Goal: Task Accomplishment & Management: Use online tool/utility

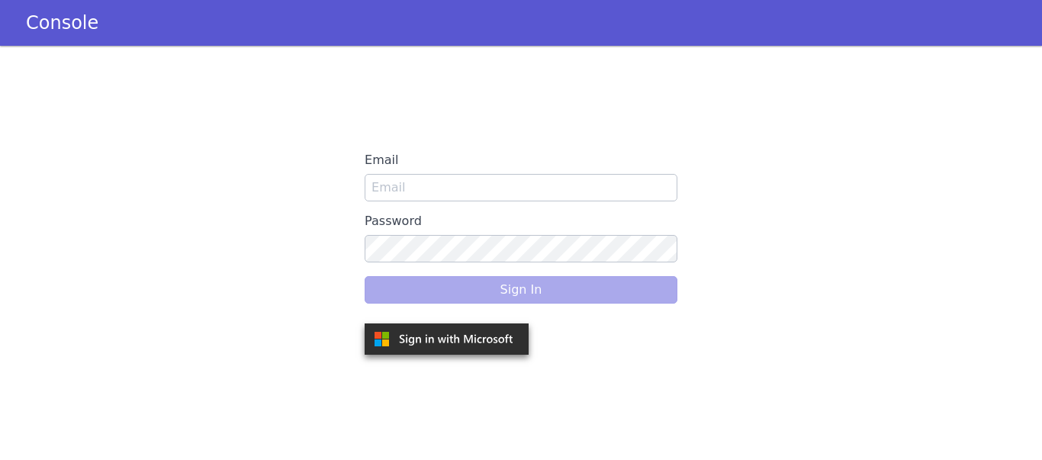
click at [459, 331] on img at bounding box center [447, 338] width 164 height 31
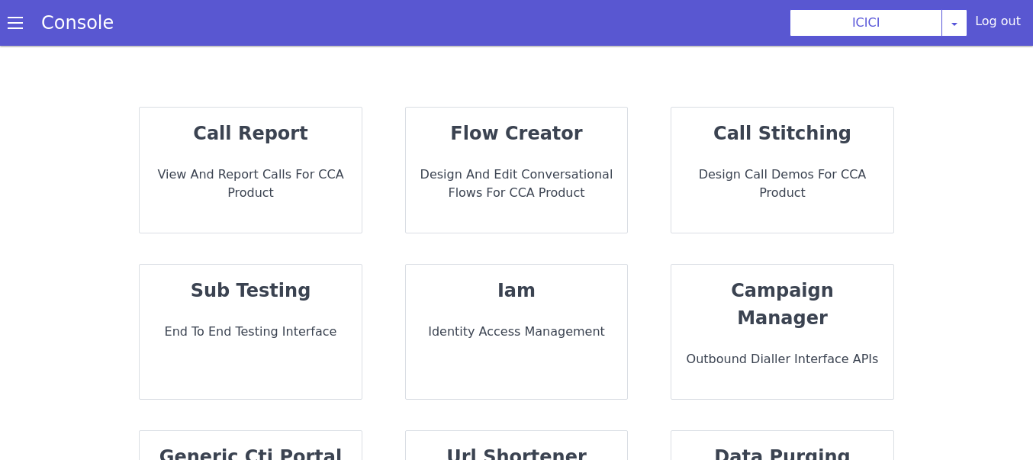
click at [507, 140] on strong "flow creator" at bounding box center [516, 133] width 132 height 21
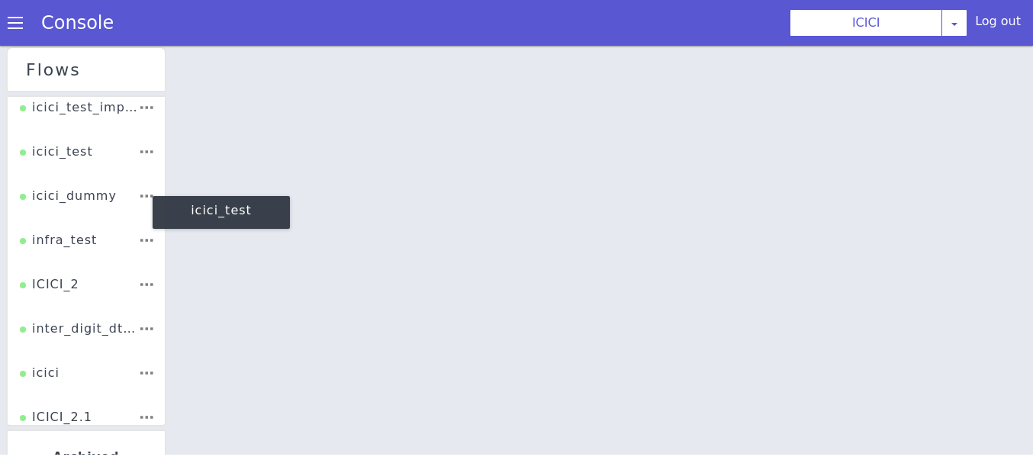
scroll to position [63, 0]
